Goal: Task Accomplishment & Management: Complete application form

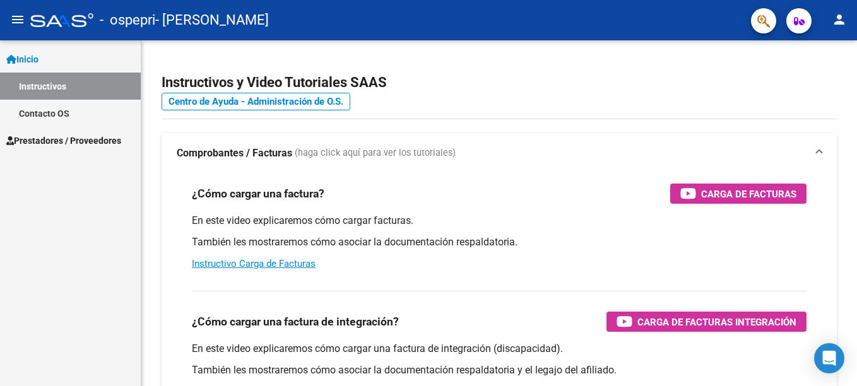
click at [30, 55] on span "Inicio" at bounding box center [22, 59] width 32 height 14
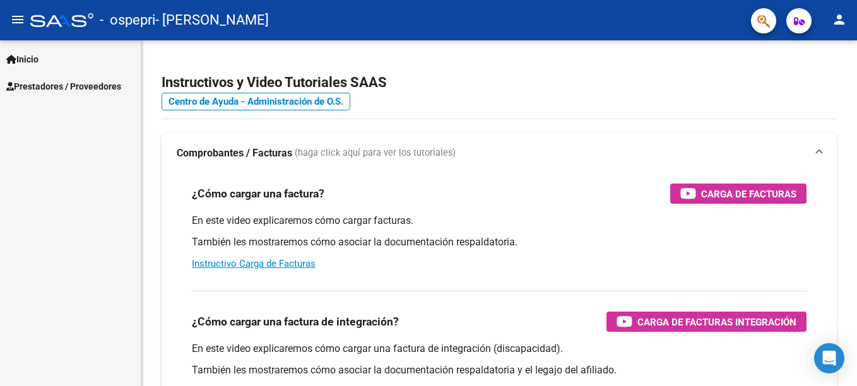
click at [50, 86] on span "Prestadores / Proveedores" at bounding box center [63, 86] width 115 height 14
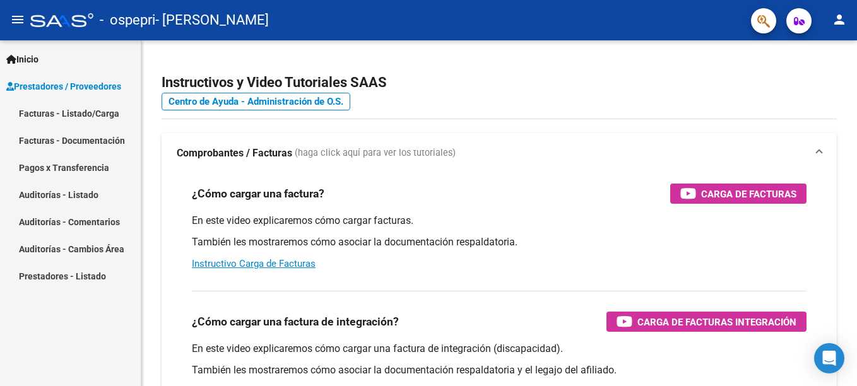
click at [56, 115] on link "Facturas - Listado/Carga" at bounding box center [70, 113] width 141 height 27
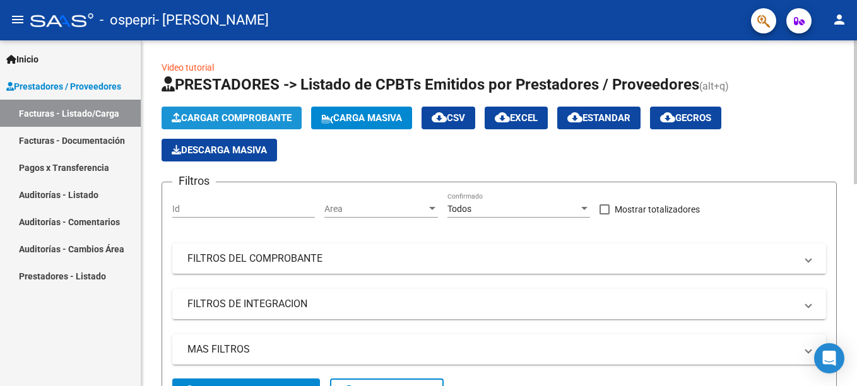
click at [241, 115] on span "Cargar Comprobante" at bounding box center [232, 117] width 120 height 11
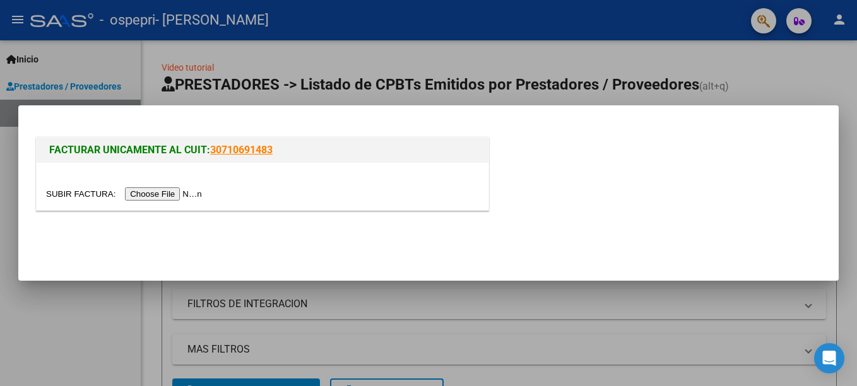
click at [164, 191] on input "file" at bounding box center [126, 193] width 160 height 13
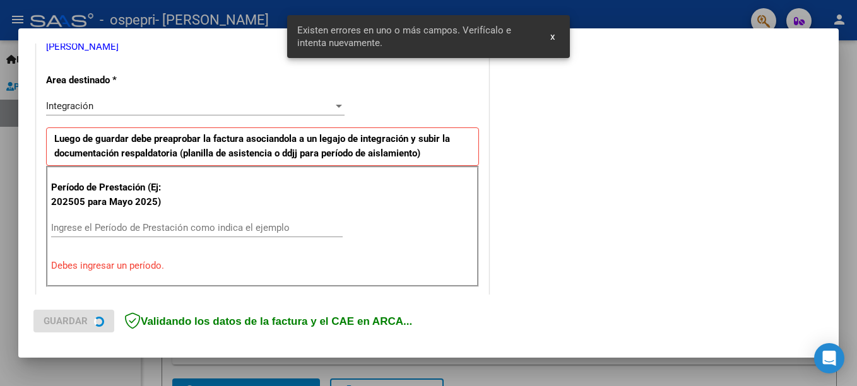
scroll to position [314, 0]
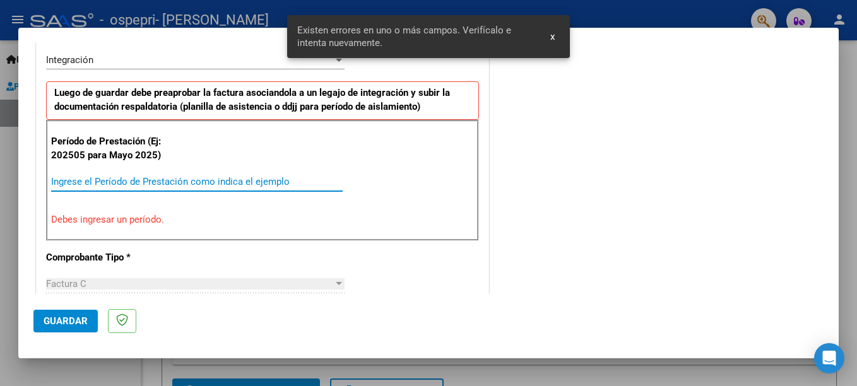
click at [66, 182] on input "Ingrese el Período de Prestación como indica el ejemplo" at bounding box center [196, 181] width 291 height 11
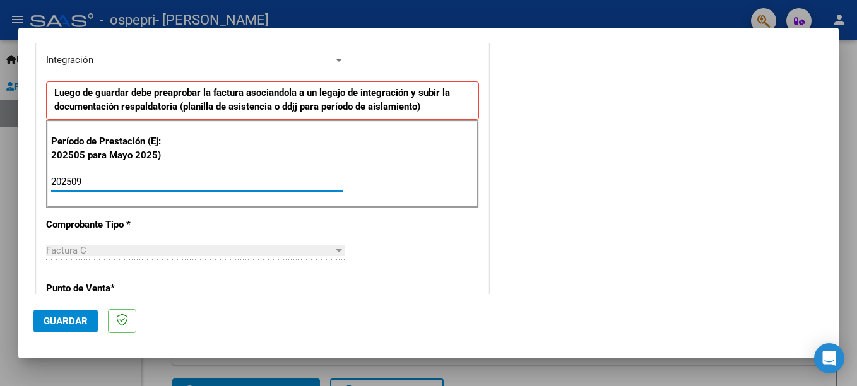
type input "202509"
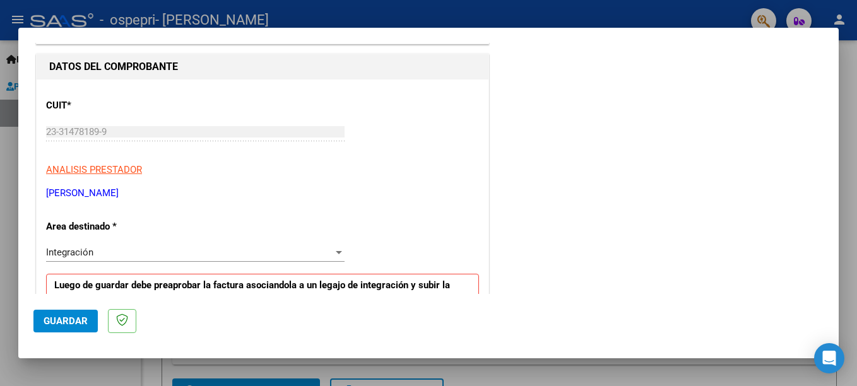
scroll to position [124, 0]
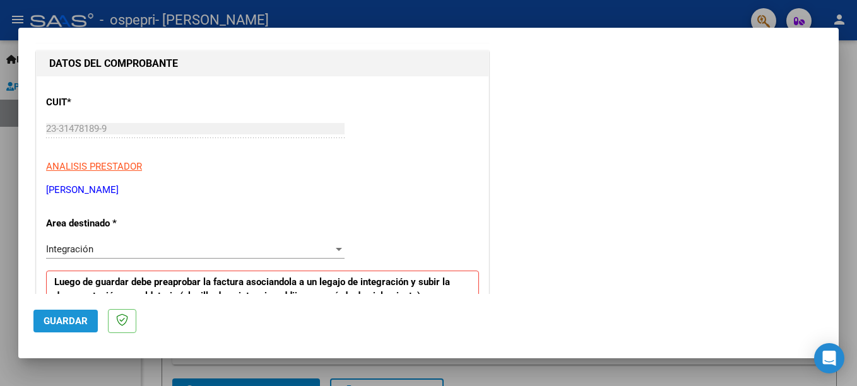
click at [66, 324] on span "Guardar" at bounding box center [66, 320] width 44 height 11
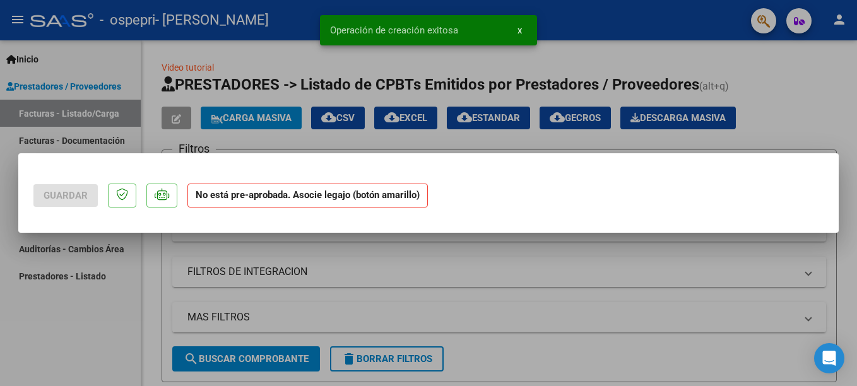
scroll to position [0, 0]
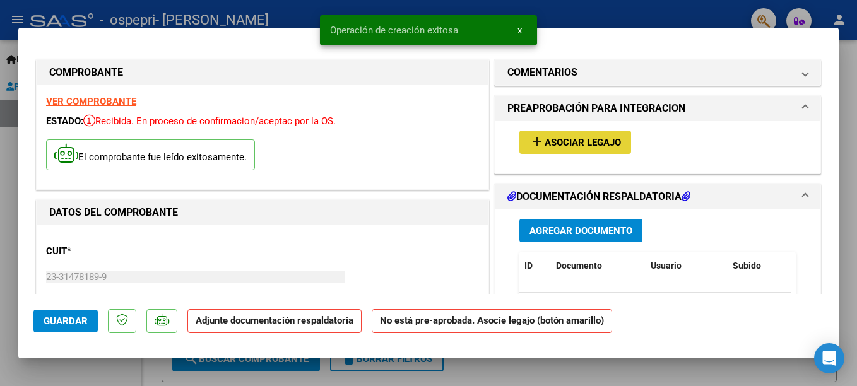
click at [532, 148] on mat-icon "add" at bounding box center [536, 141] width 15 height 15
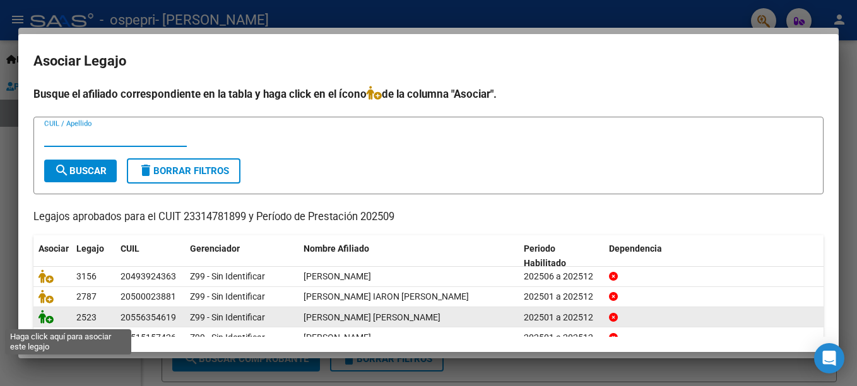
click at [47, 319] on icon at bounding box center [45, 317] width 15 height 14
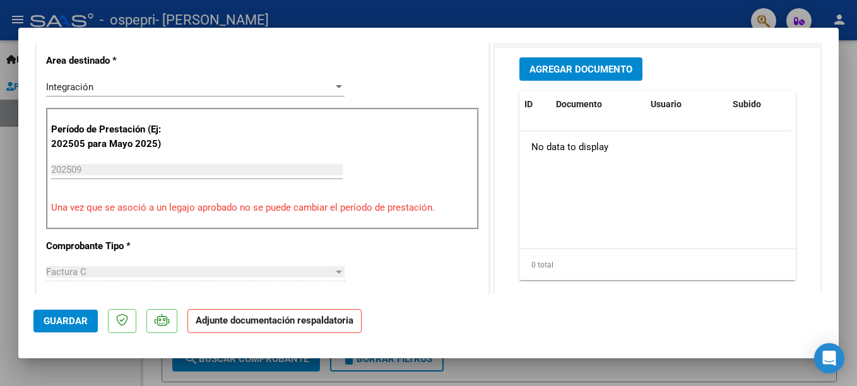
scroll to position [285, 0]
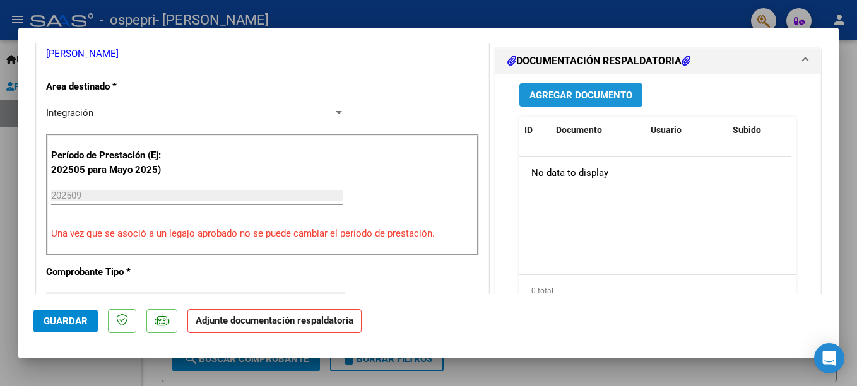
click at [601, 101] on span "Agregar Documento" at bounding box center [580, 95] width 103 height 11
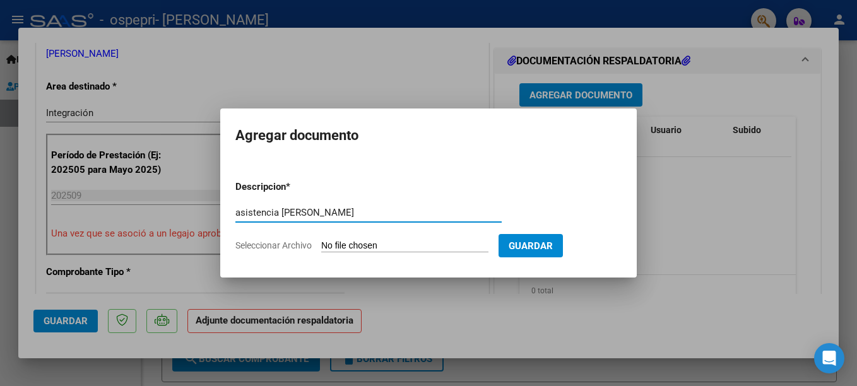
type input "asistencia [PERSON_NAME]"
click at [413, 240] on app-file-uploader "Seleccionar Archivo" at bounding box center [366, 245] width 263 height 11
click at [392, 245] on input "Seleccionar Archivo" at bounding box center [404, 246] width 167 height 12
type input "C:\fakepath\asistencia gian.jpg"
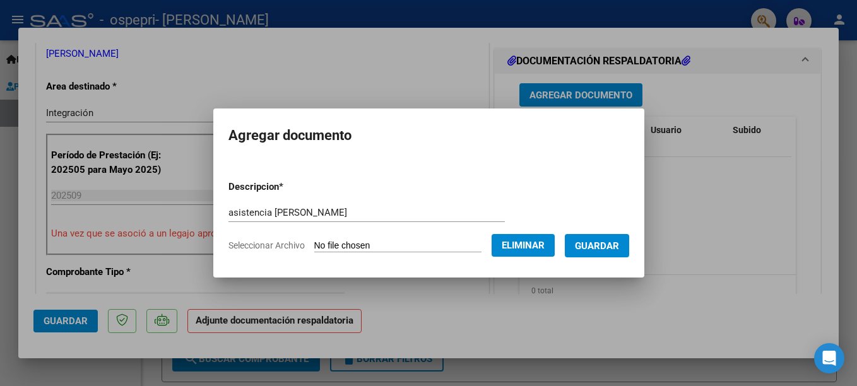
click at [603, 245] on span "Guardar" at bounding box center [597, 245] width 44 height 11
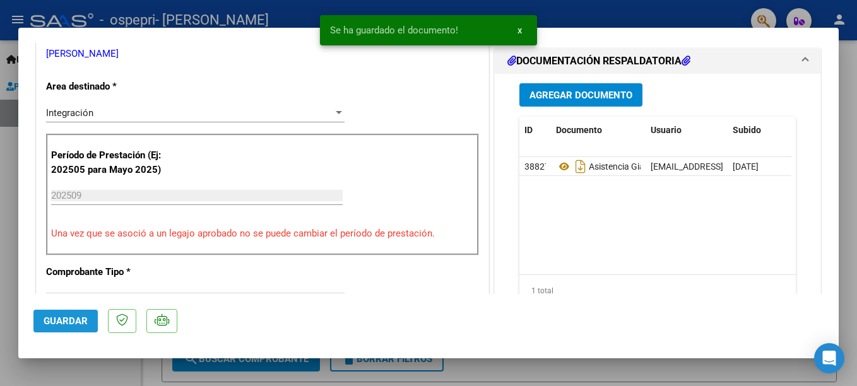
click at [58, 320] on span "Guardar" at bounding box center [66, 320] width 44 height 11
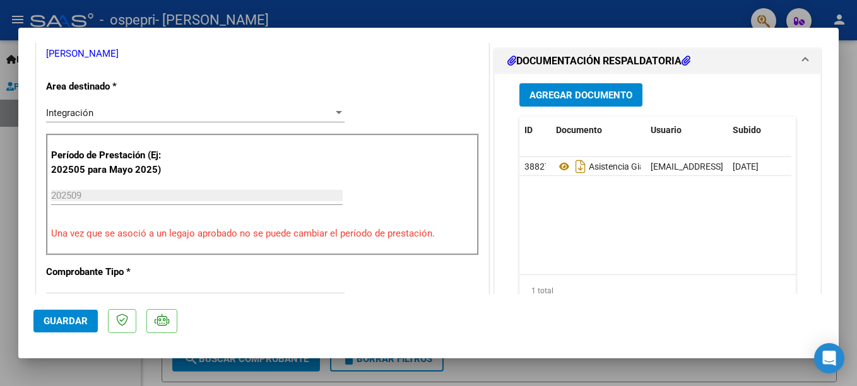
click at [58, 320] on span "Guardar" at bounding box center [66, 320] width 44 height 11
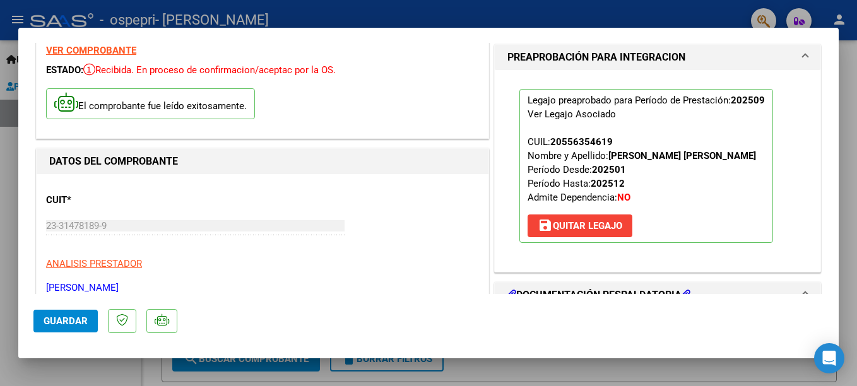
scroll to position [64, 0]
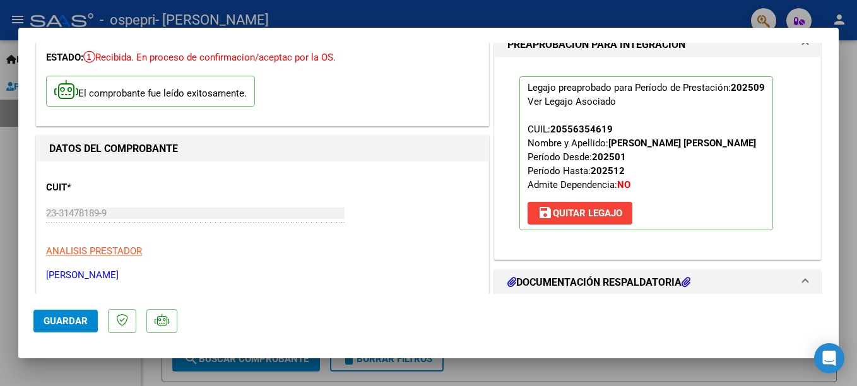
click at [73, 319] on span "Guardar" at bounding box center [66, 320] width 44 height 11
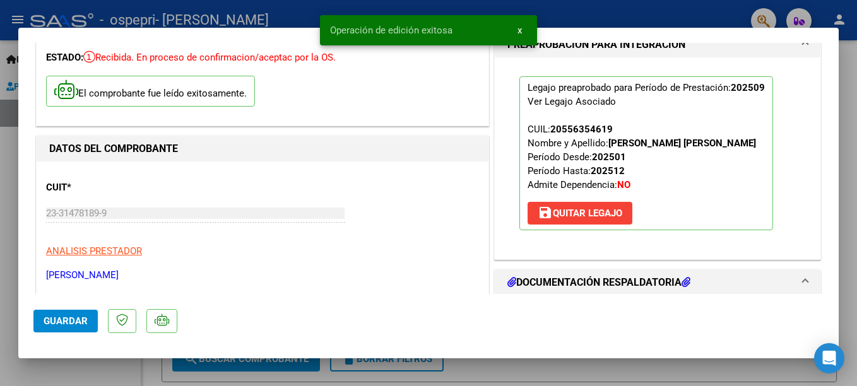
click at [1, 206] on div at bounding box center [428, 193] width 857 height 386
